Goal: Navigation & Orientation: Find specific page/section

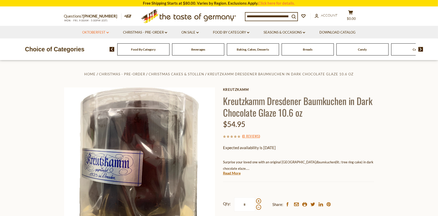
click at [97, 31] on link "Oktoberfest dropdown_arrow" at bounding box center [95, 33] width 27 height 6
click at [87, 49] on ul "All Oktoberfest Oktoberfest Foods Party Supplies" at bounding box center [95, 55] width 32 height 23
click at [84, 46] on link "All Oktoberfest" at bounding box center [92, 46] width 27 height 5
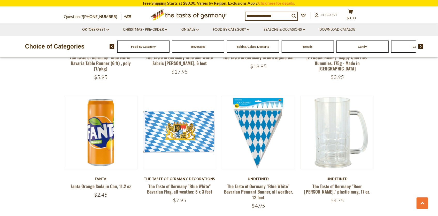
scroll to position [662, 0]
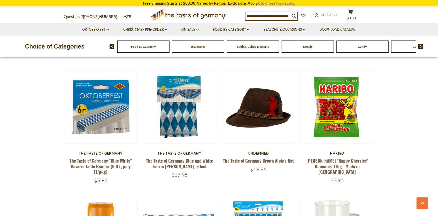
click at [265, 2] on link "Click here for details." at bounding box center [277, 3] width 37 height 5
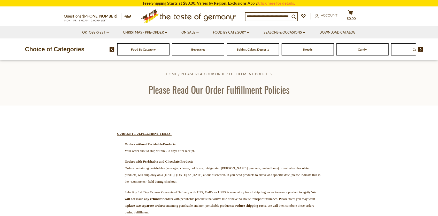
click at [253, 50] on span "Baking, Cakes, Desserts" at bounding box center [253, 50] width 32 height 4
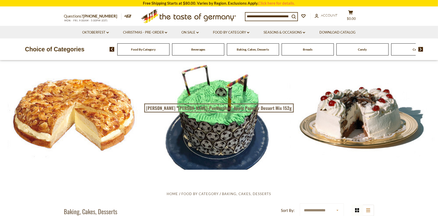
click at [73, 91] on div at bounding box center [219, 116] width 438 height 110
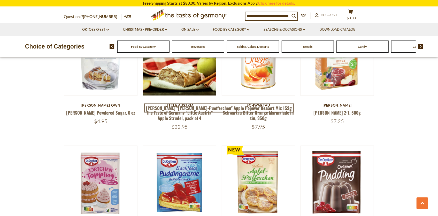
scroll to position [828, 0]
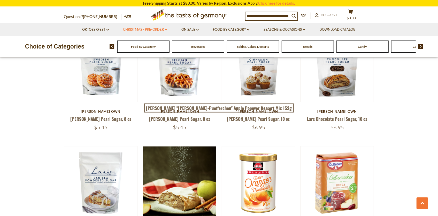
click at [163, 28] on link "Christmas - PRE-ORDER dropdown_arrow" at bounding box center [145, 30] width 44 height 6
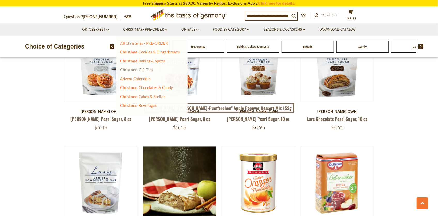
click at [125, 71] on link "Christmas Gift Tins" at bounding box center [136, 70] width 33 height 5
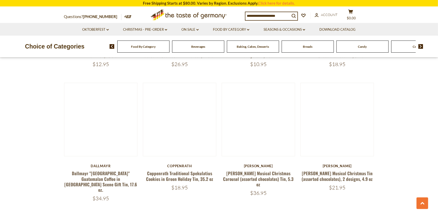
scroll to position [290, 0]
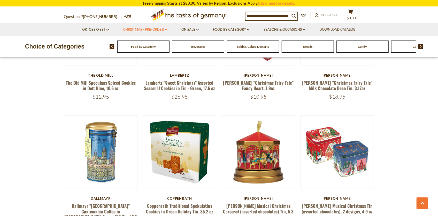
click at [137, 29] on link "Christmas - PRE-ORDER dropdown_arrow" at bounding box center [145, 30] width 44 height 6
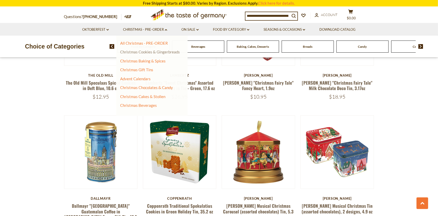
click at [132, 51] on link "Christmas Cookies & Gingerbreads" at bounding box center [150, 52] width 60 height 5
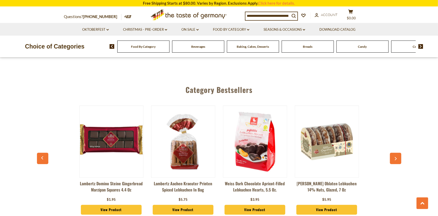
scroll to position [1345, 0]
